Goal: Task Accomplishment & Management: Manage account settings

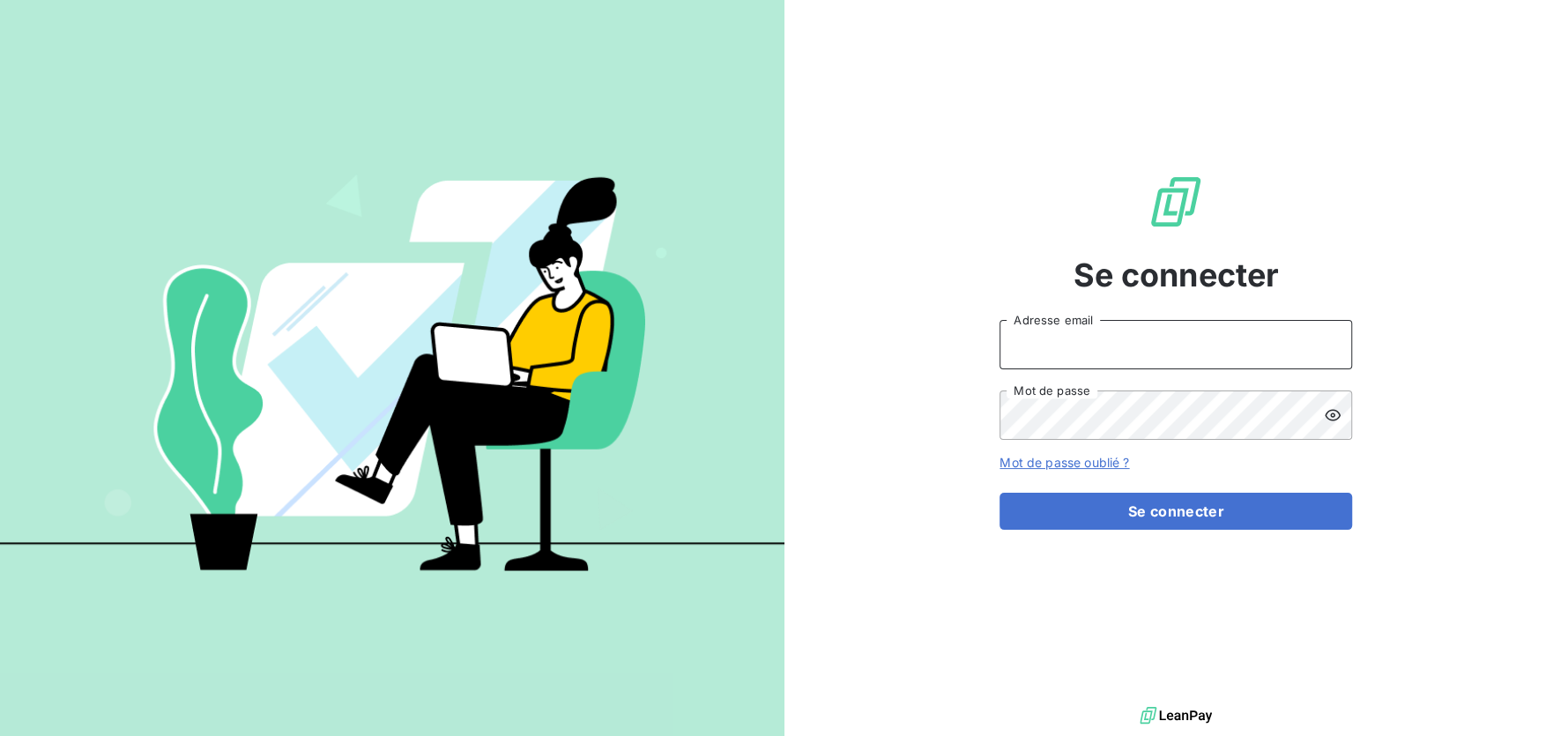
type input "[EMAIL_ADDRESS][DOMAIN_NAME]"
click at [1337, 411] on icon at bounding box center [1333, 415] width 18 height 18
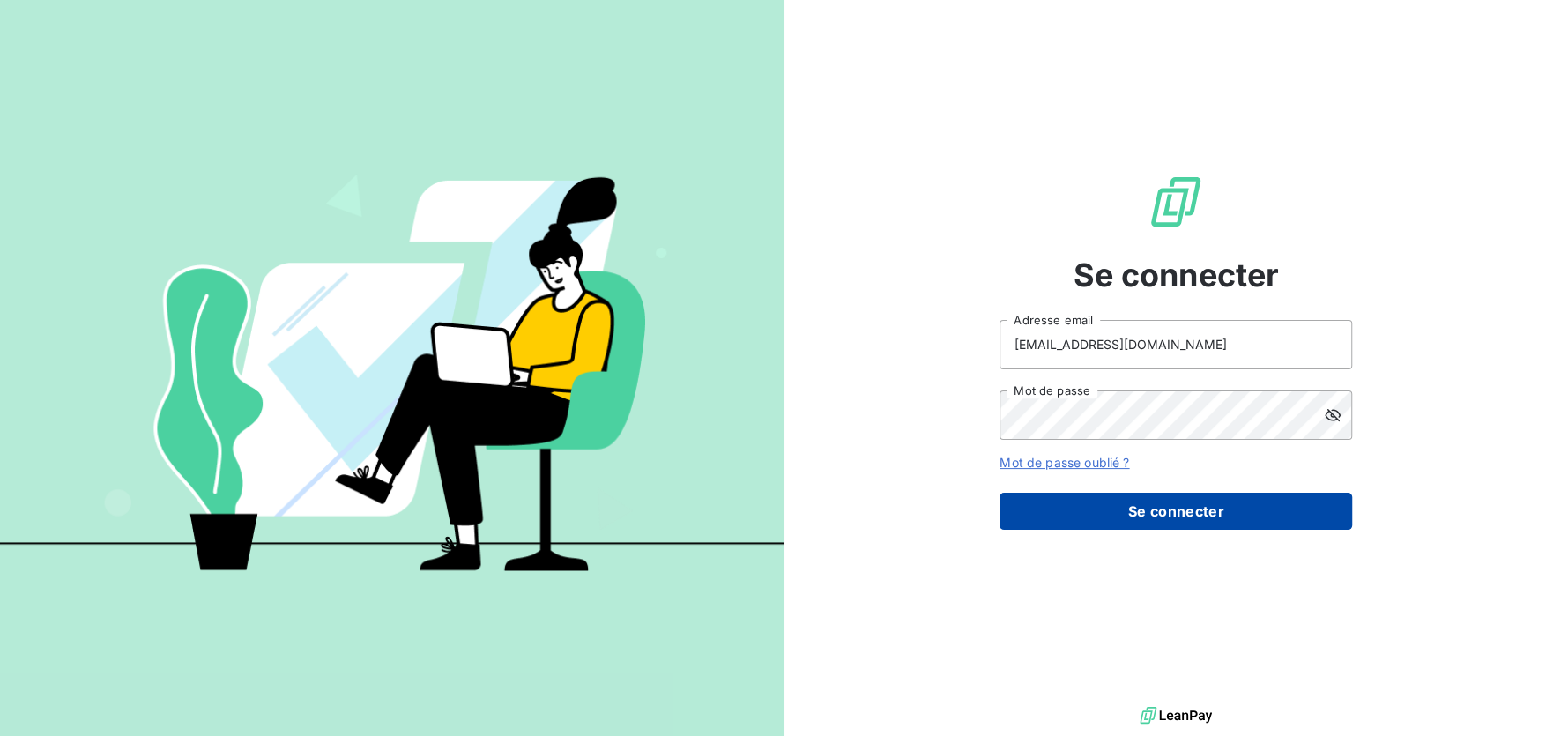
click at [1269, 494] on button "Se connecter" at bounding box center [1176, 511] width 352 height 37
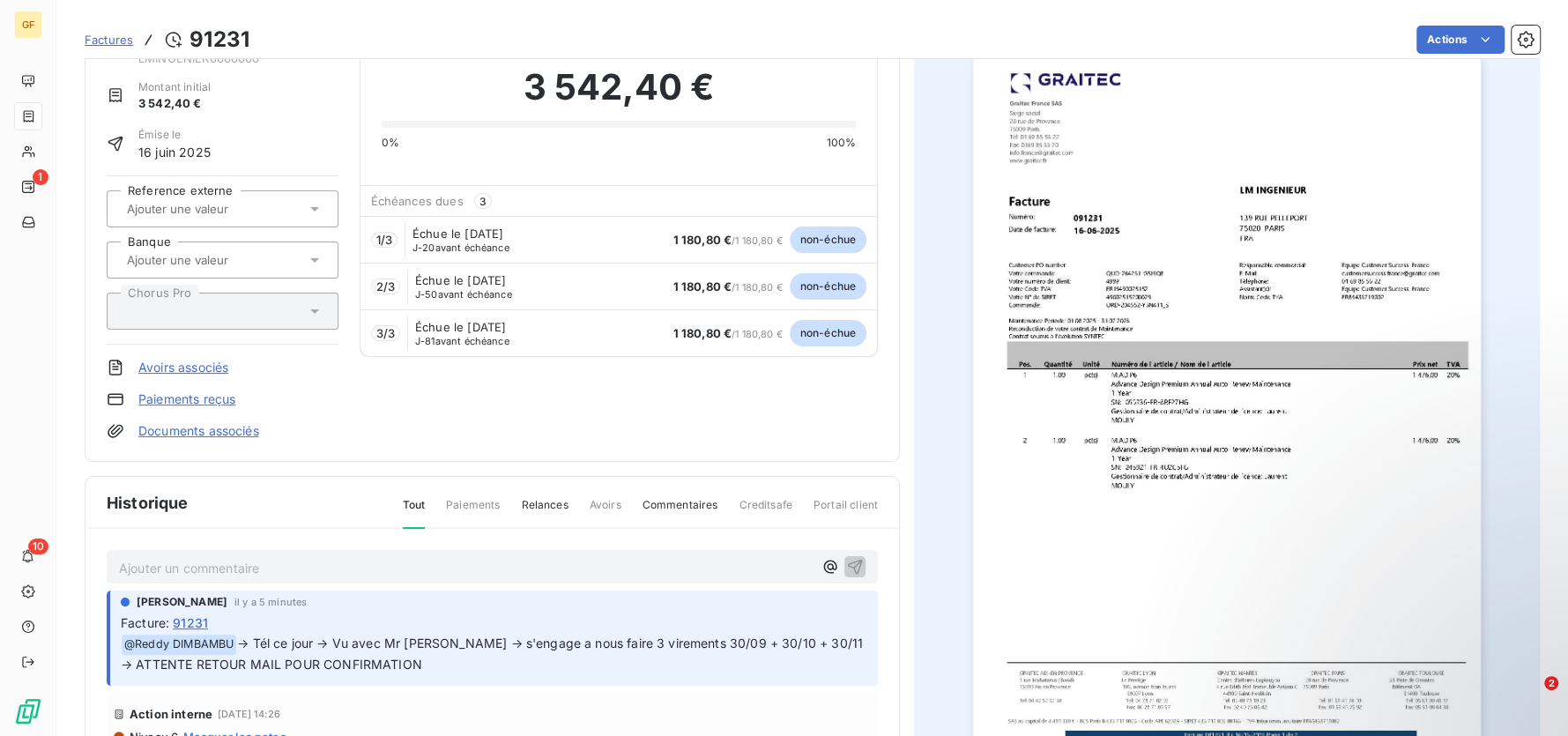
click at [308, 568] on p "Ajouter un commentaire ﻿" at bounding box center [466, 567] width 694 height 22
click at [220, 562] on p "@" at bounding box center [466, 567] width 694 height 20
drag, startPoint x: 167, startPoint y: 560, endPoint x: 107, endPoint y: 560, distance: 60.0
click at [107, 560] on div "@" at bounding box center [492, 567] width 771 height 32
click at [846, 562] on icon "button" at bounding box center [855, 566] width 18 height 18
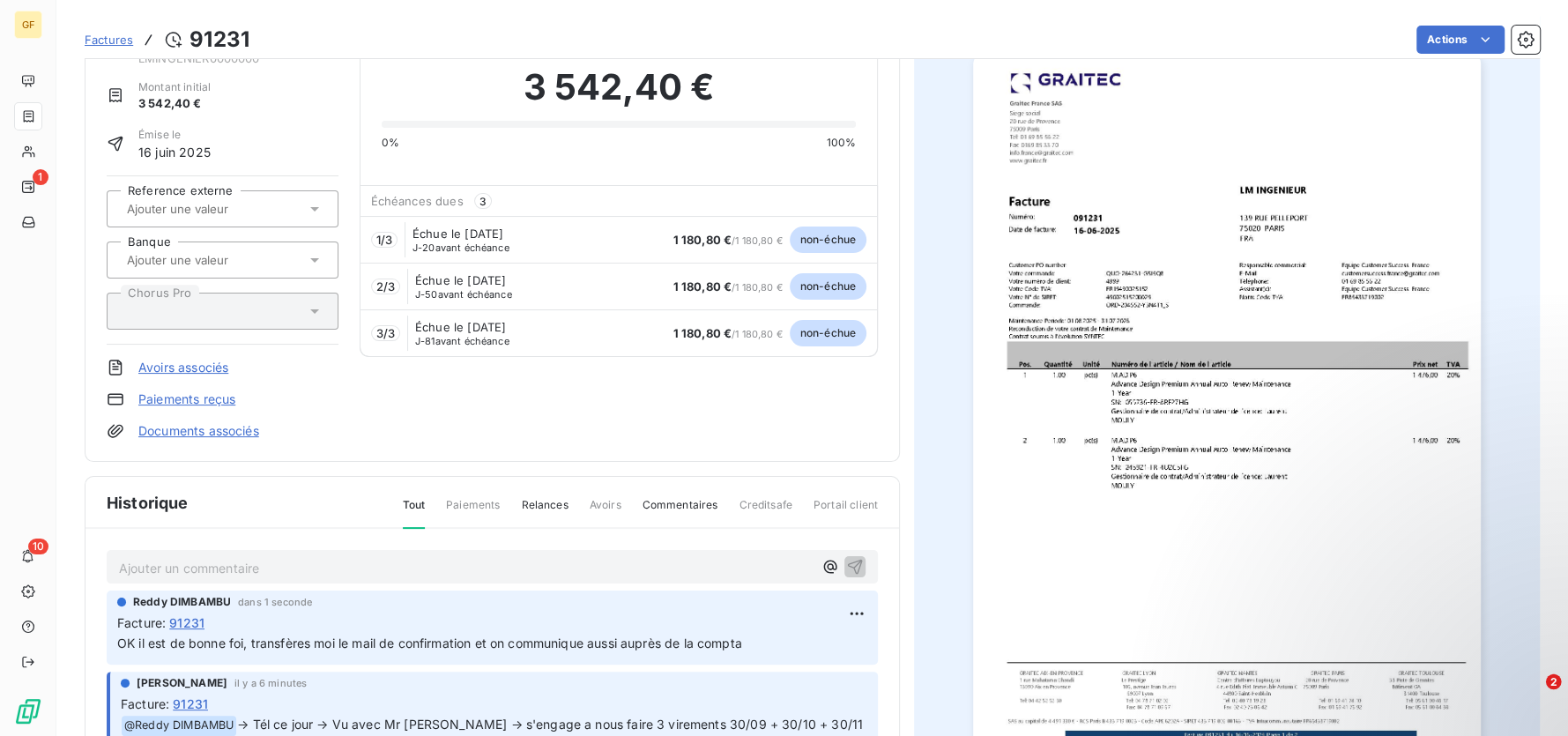
click at [1547, 714] on div "2" at bounding box center [1530, 697] width 47 height 47
